Goal: Check status: Check status

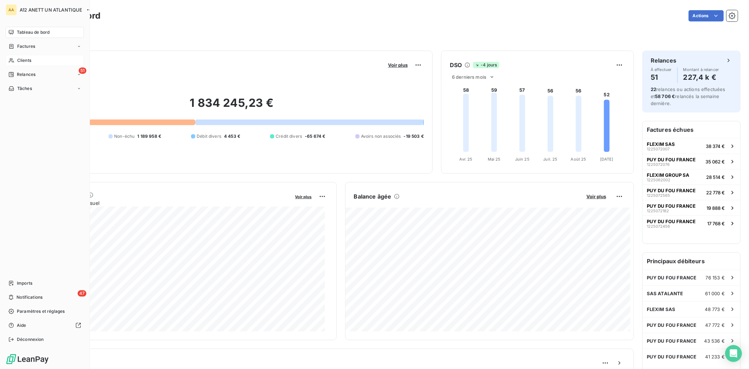
click at [22, 62] on span "Clients" at bounding box center [24, 60] width 14 height 6
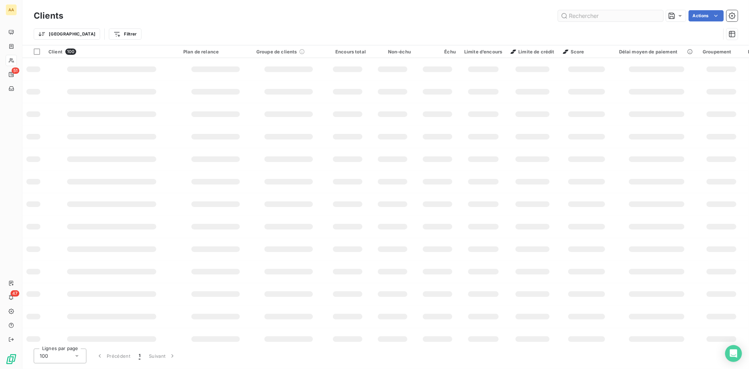
click at [613, 16] on input "text" at bounding box center [610, 15] width 105 height 11
type input "2603"
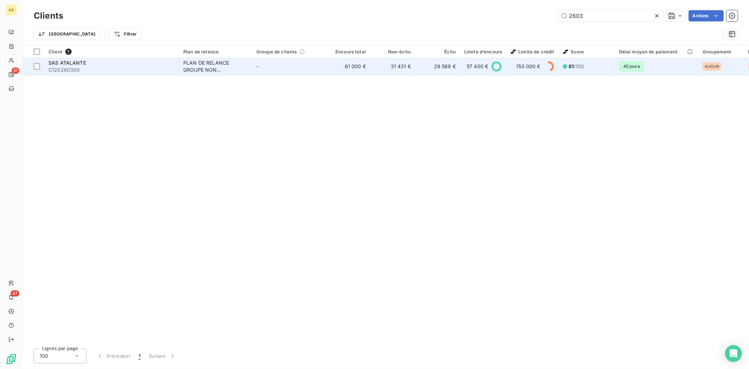
click at [61, 70] on span "C120260300" at bounding box center [111, 69] width 126 height 7
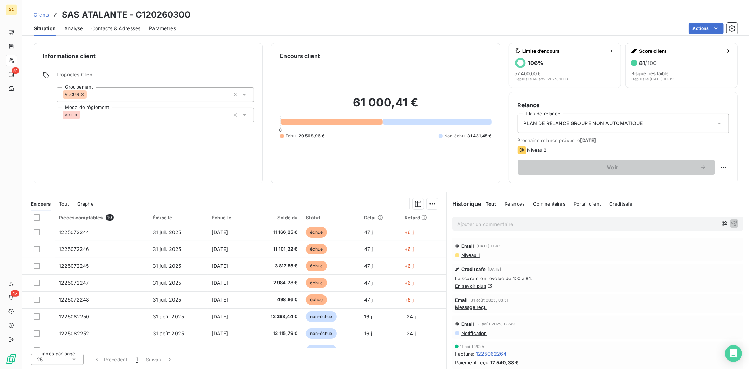
click at [108, 29] on span "Contacts & Adresses" at bounding box center [115, 28] width 49 height 7
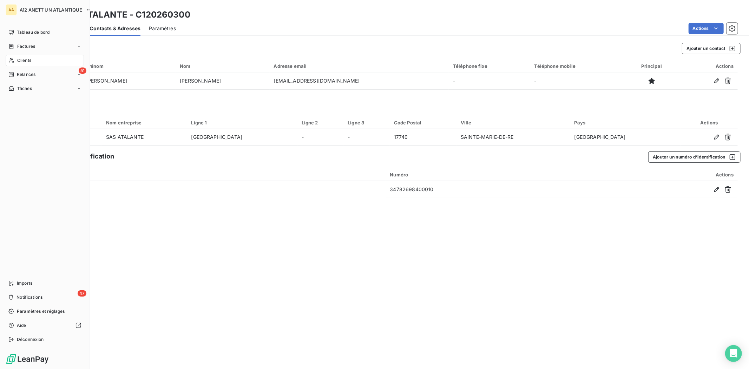
click at [19, 57] on span "Clients" at bounding box center [24, 60] width 14 height 6
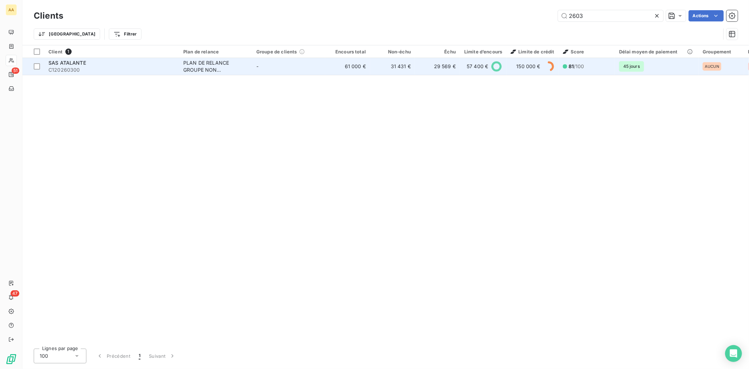
click at [67, 68] on span "C120260300" at bounding box center [111, 69] width 126 height 7
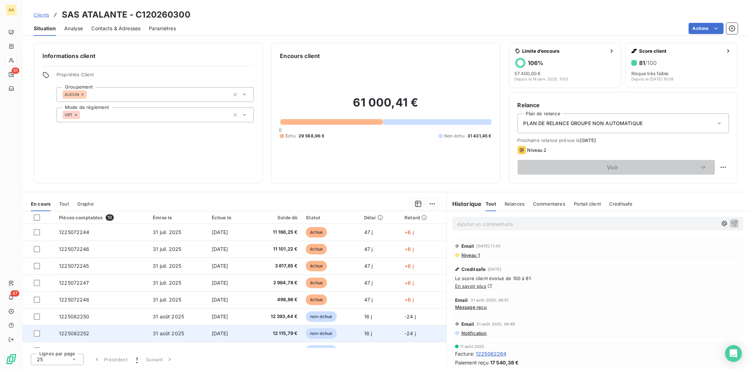
click at [278, 332] on span "12 115,79 €" at bounding box center [275, 333] width 44 height 7
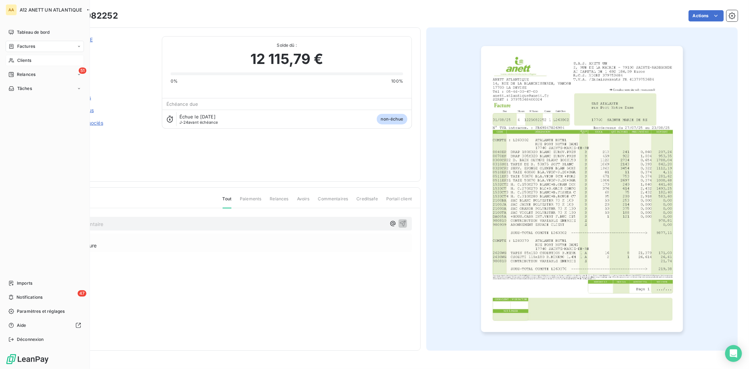
click at [31, 46] on span "Factures" at bounding box center [26, 46] width 18 height 6
click at [20, 88] on span "Clients" at bounding box center [24, 88] width 14 height 6
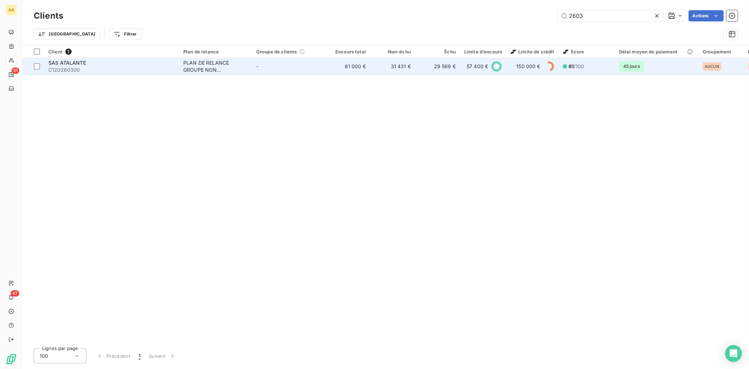
click at [56, 64] on span "SAS ATALANTE" at bounding box center [67, 63] width 38 height 6
